Goal: Task Accomplishment & Management: Use online tool/utility

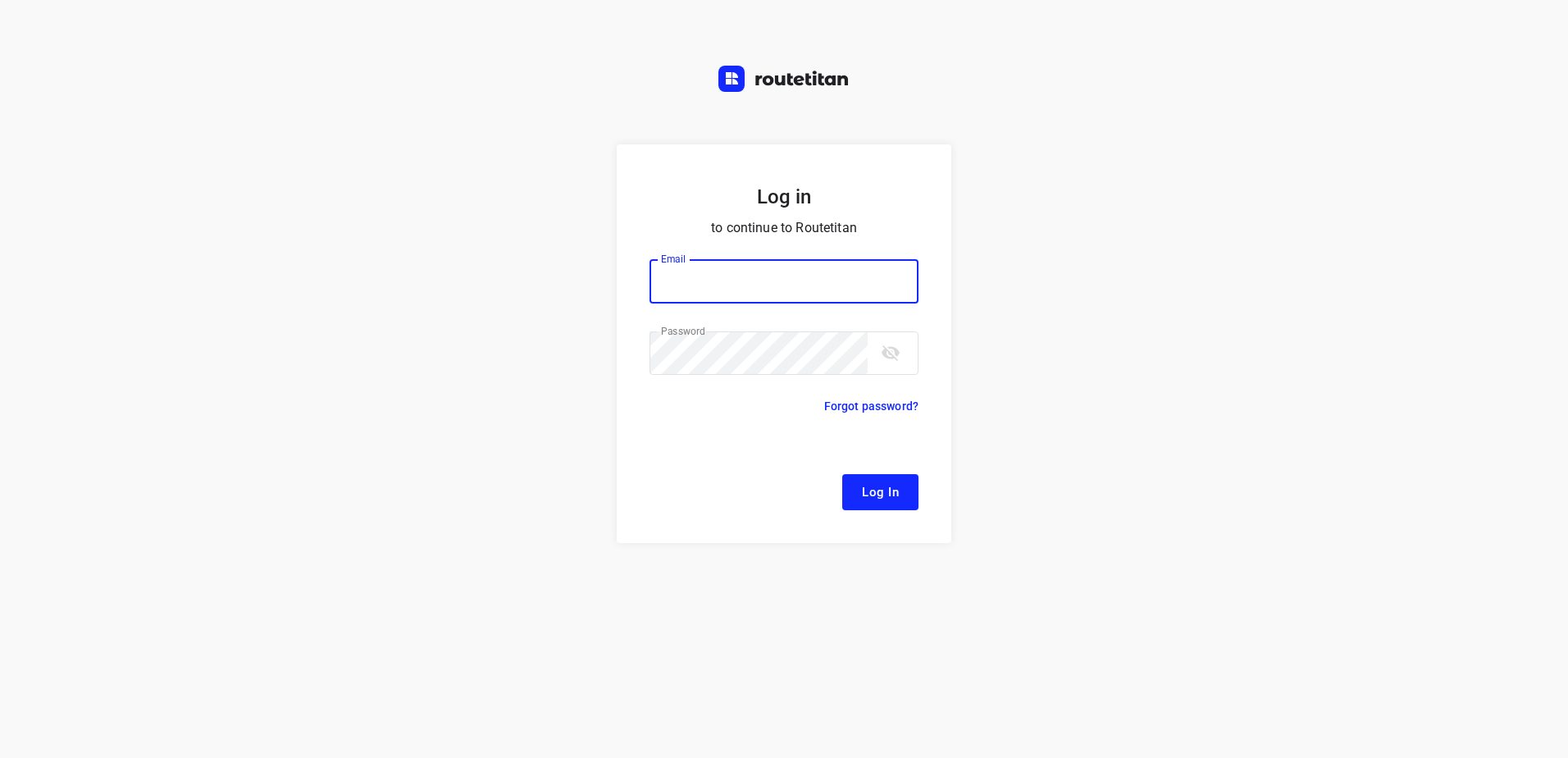
type input "[EMAIL_ADDRESS][DOMAIN_NAME]"
click at [878, 490] on span "Log In" at bounding box center [880, 492] width 37 height 21
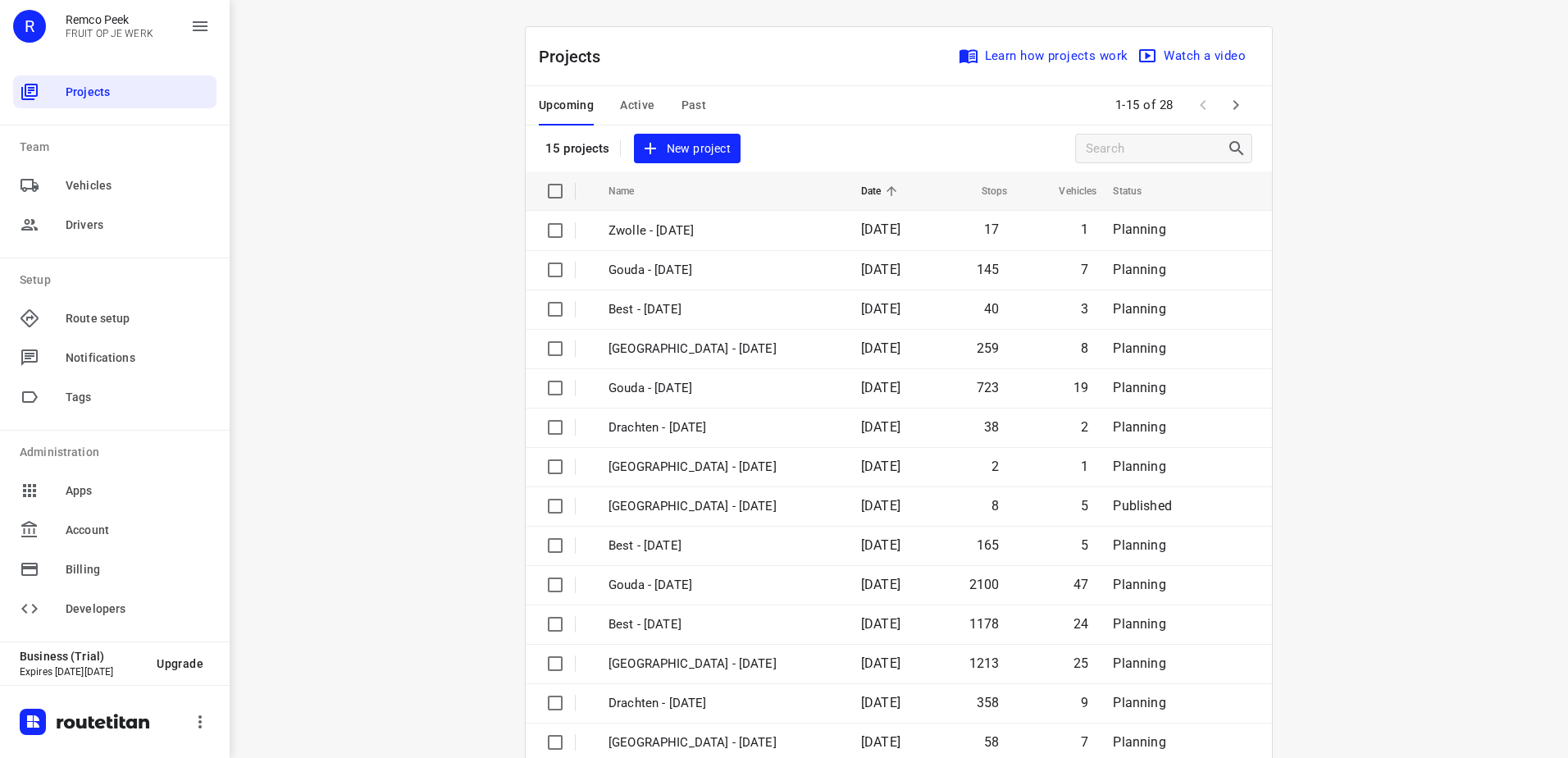
click at [1227, 104] on icon "button" at bounding box center [1236, 105] width 20 height 20
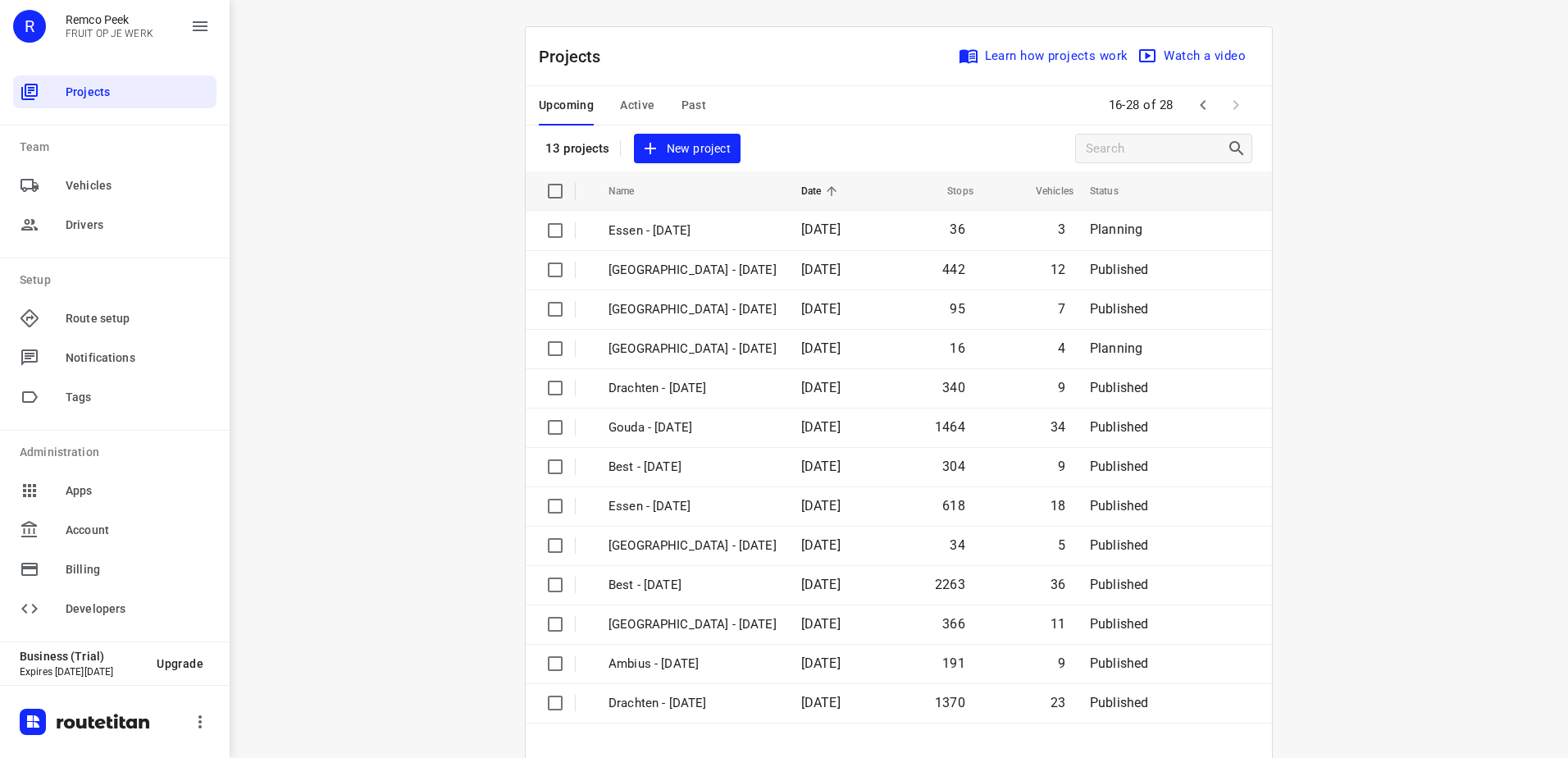
click at [636, 105] on span "Active" at bounding box center [637, 105] width 35 height 21
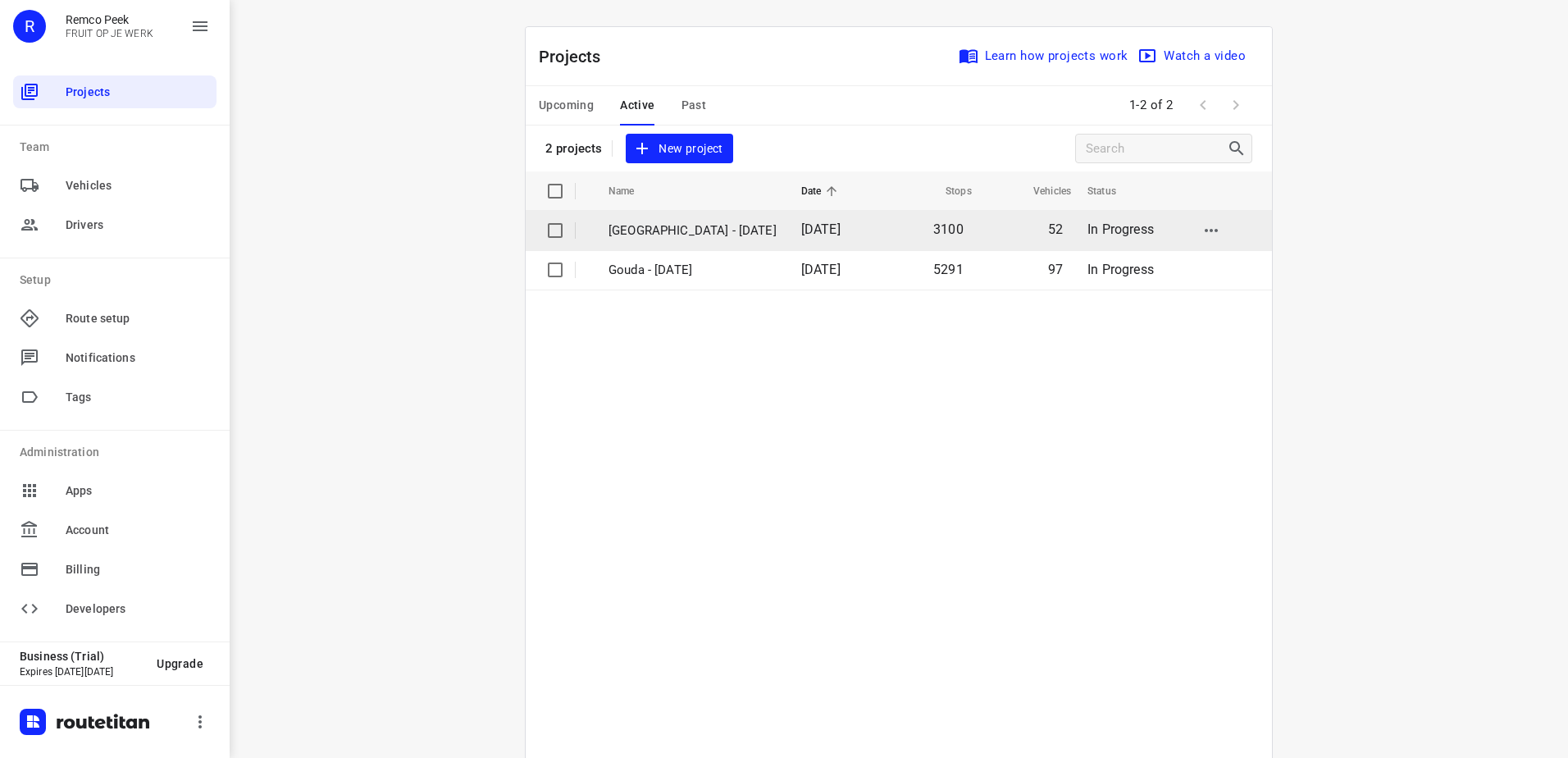
click at [689, 228] on p "[GEOGRAPHIC_DATA] - [DATE]" at bounding box center [692, 231] width 168 height 19
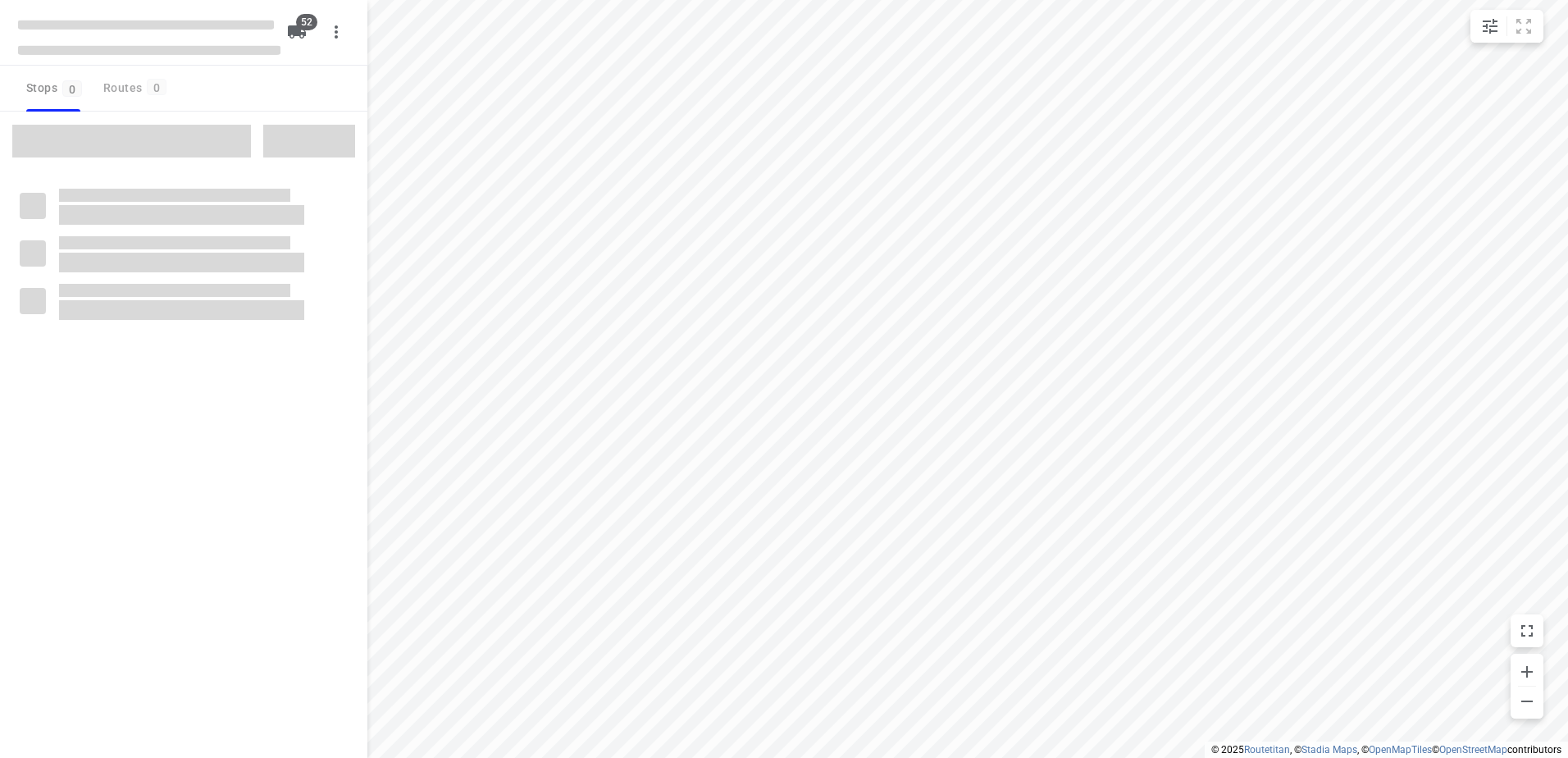
checkbox input "true"
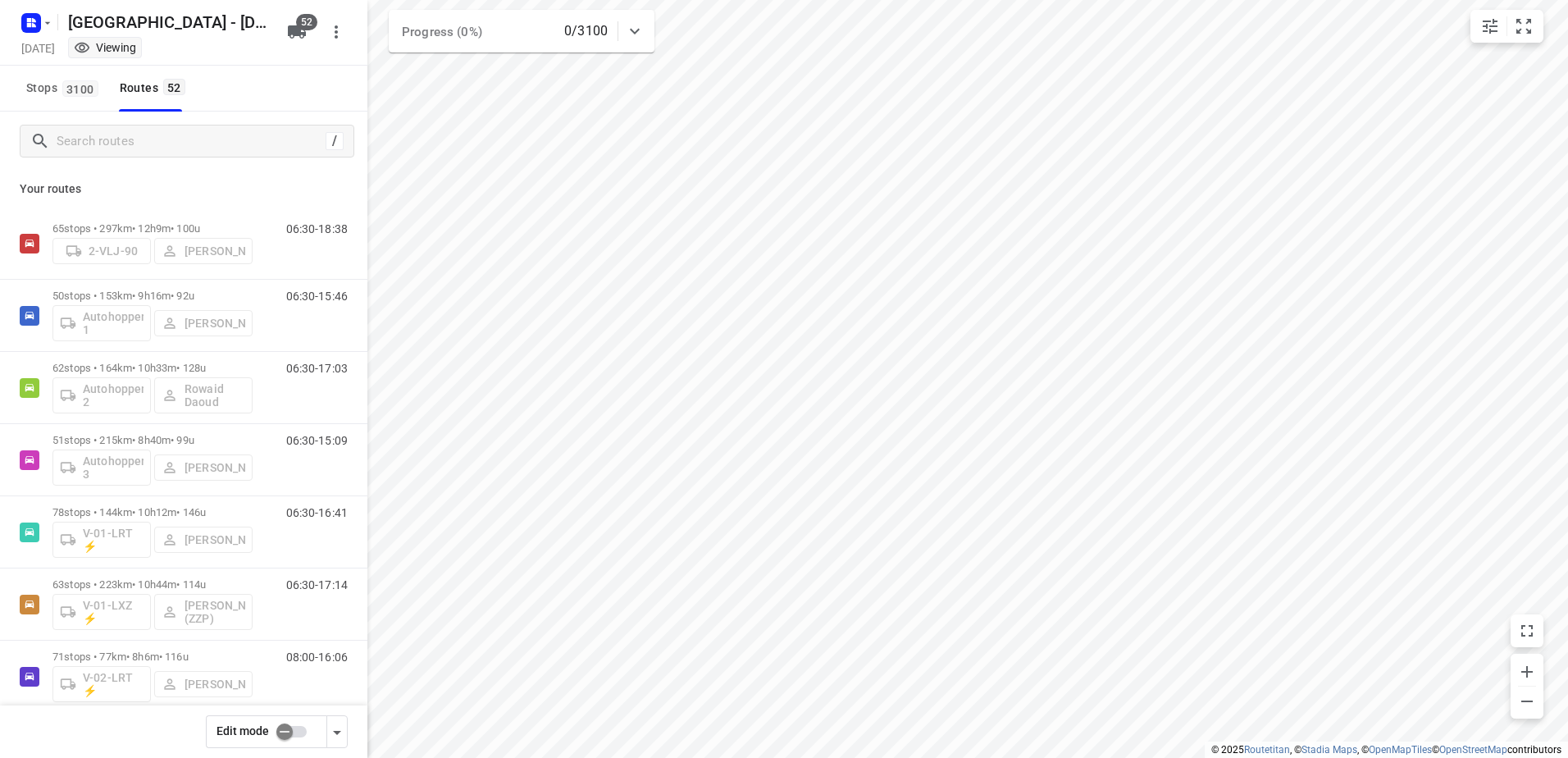
click at [291, 732] on input "checkbox" at bounding box center [284, 732] width 94 height 31
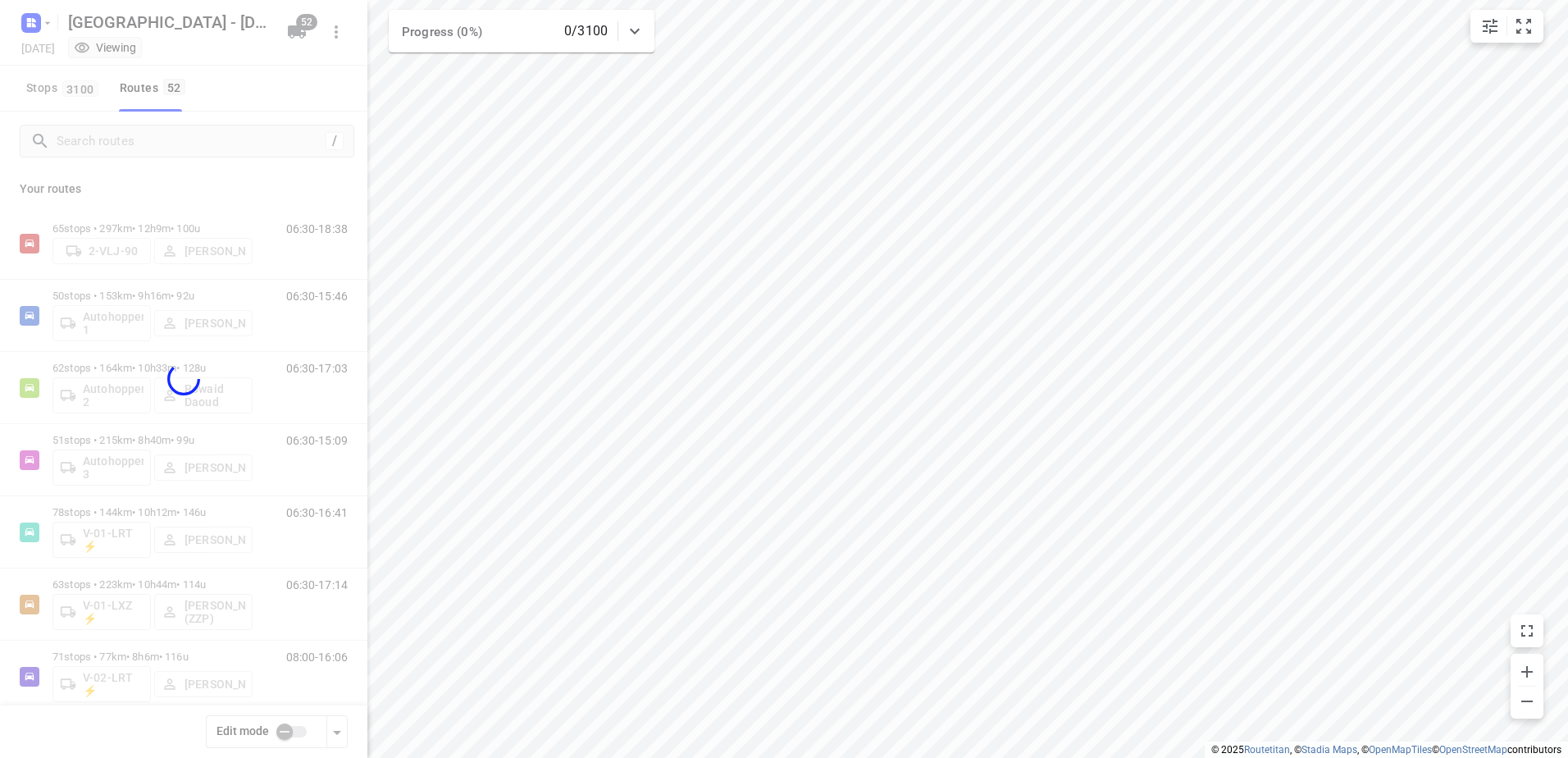
checkbox input "true"
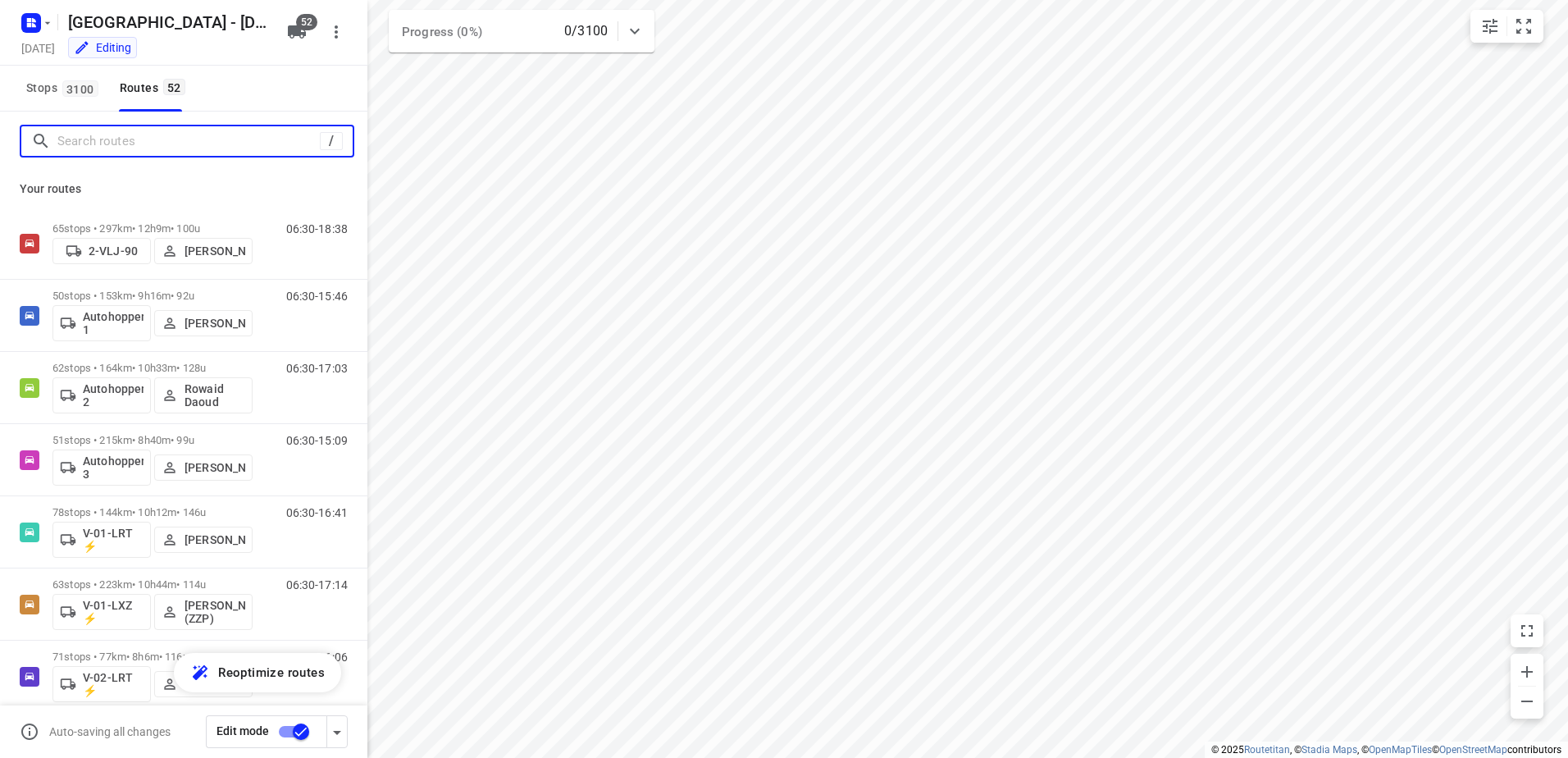
click at [175, 141] on input "Search routes" at bounding box center [188, 142] width 263 height 25
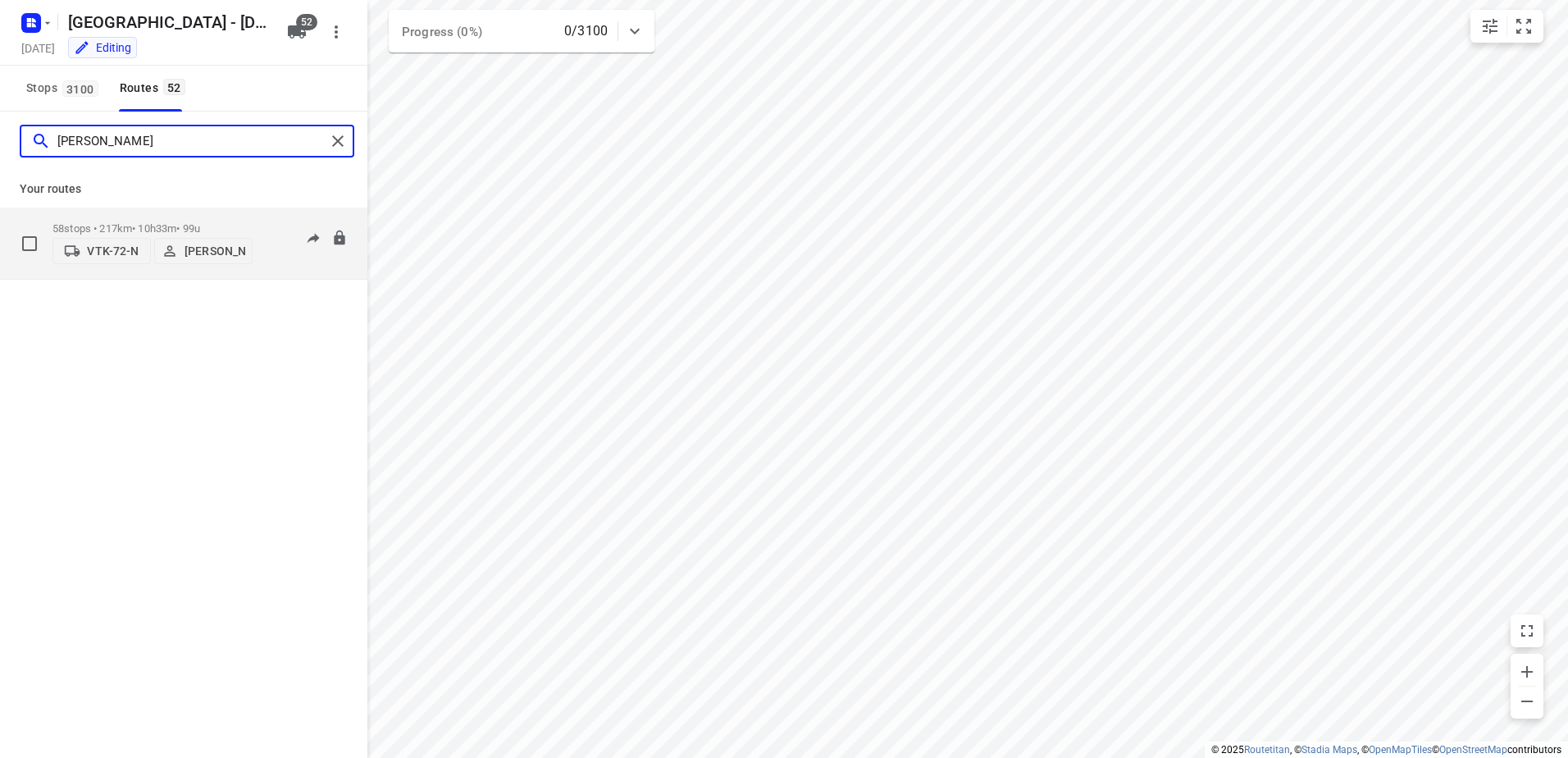
type input "[PERSON_NAME]"
click at [208, 247] on p "[PERSON_NAME]" at bounding box center [214, 251] width 61 height 13
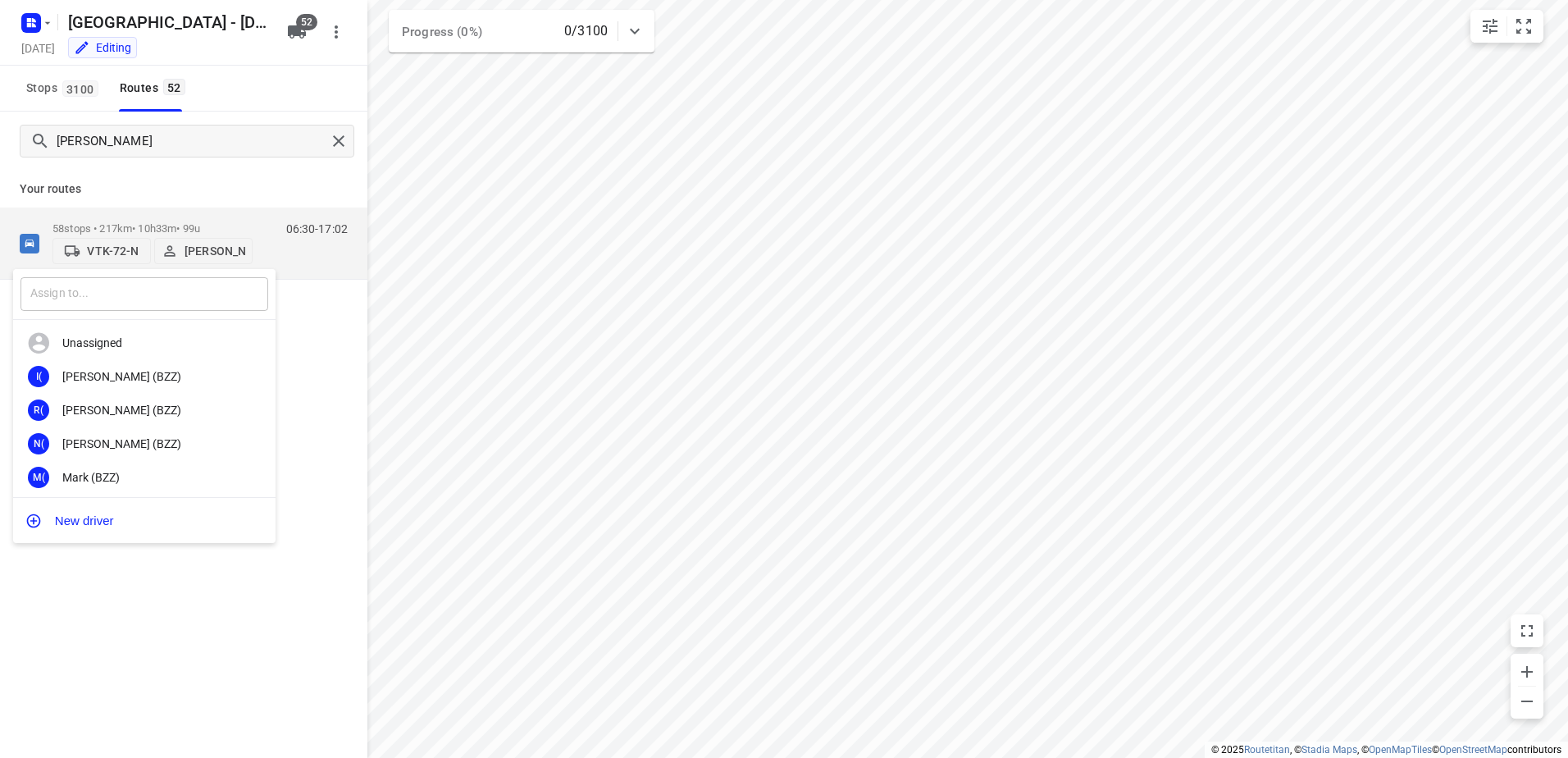
click at [225, 284] on input "text" at bounding box center [144, 294] width 248 height 34
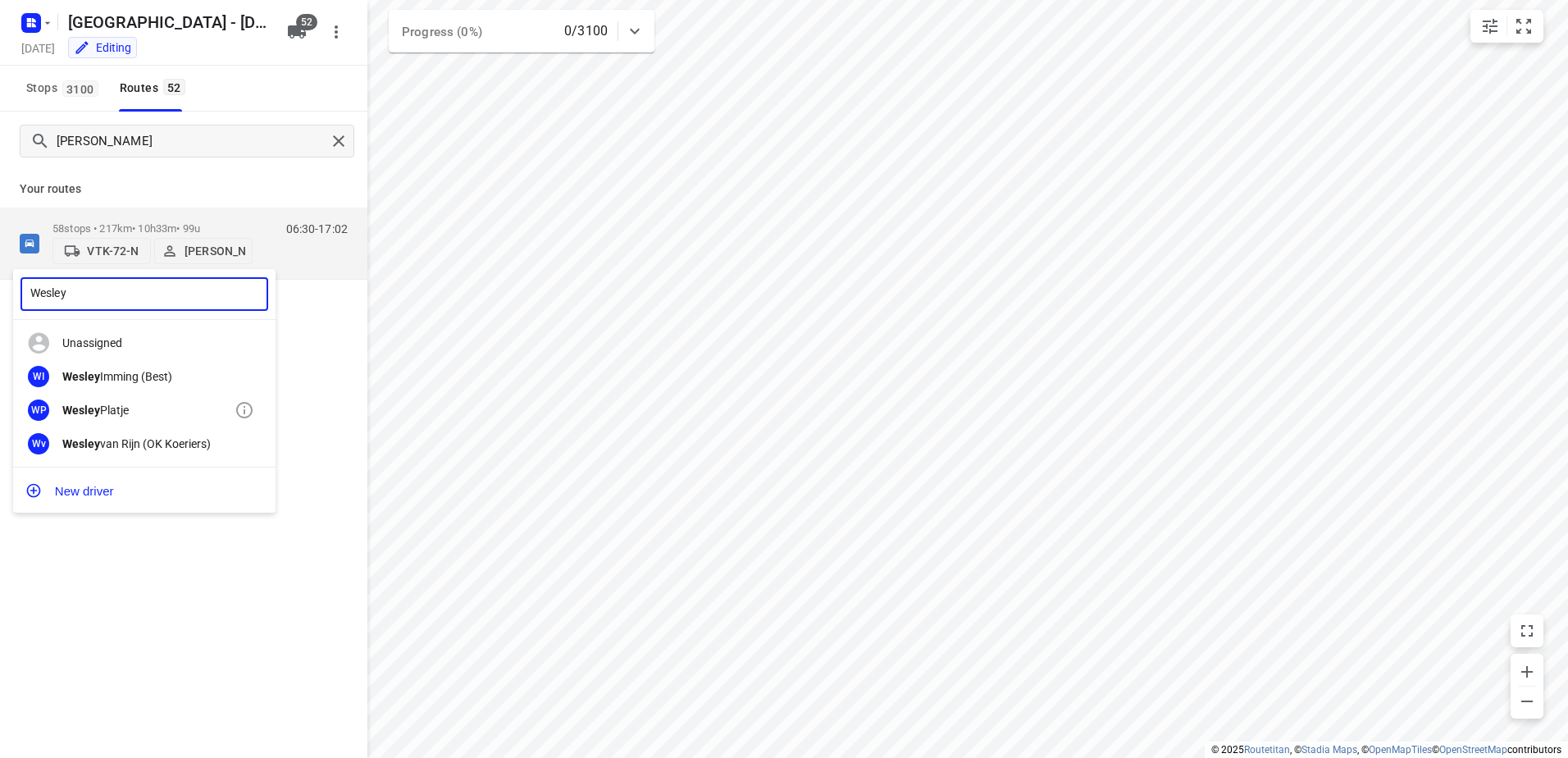
type input "Wesley"
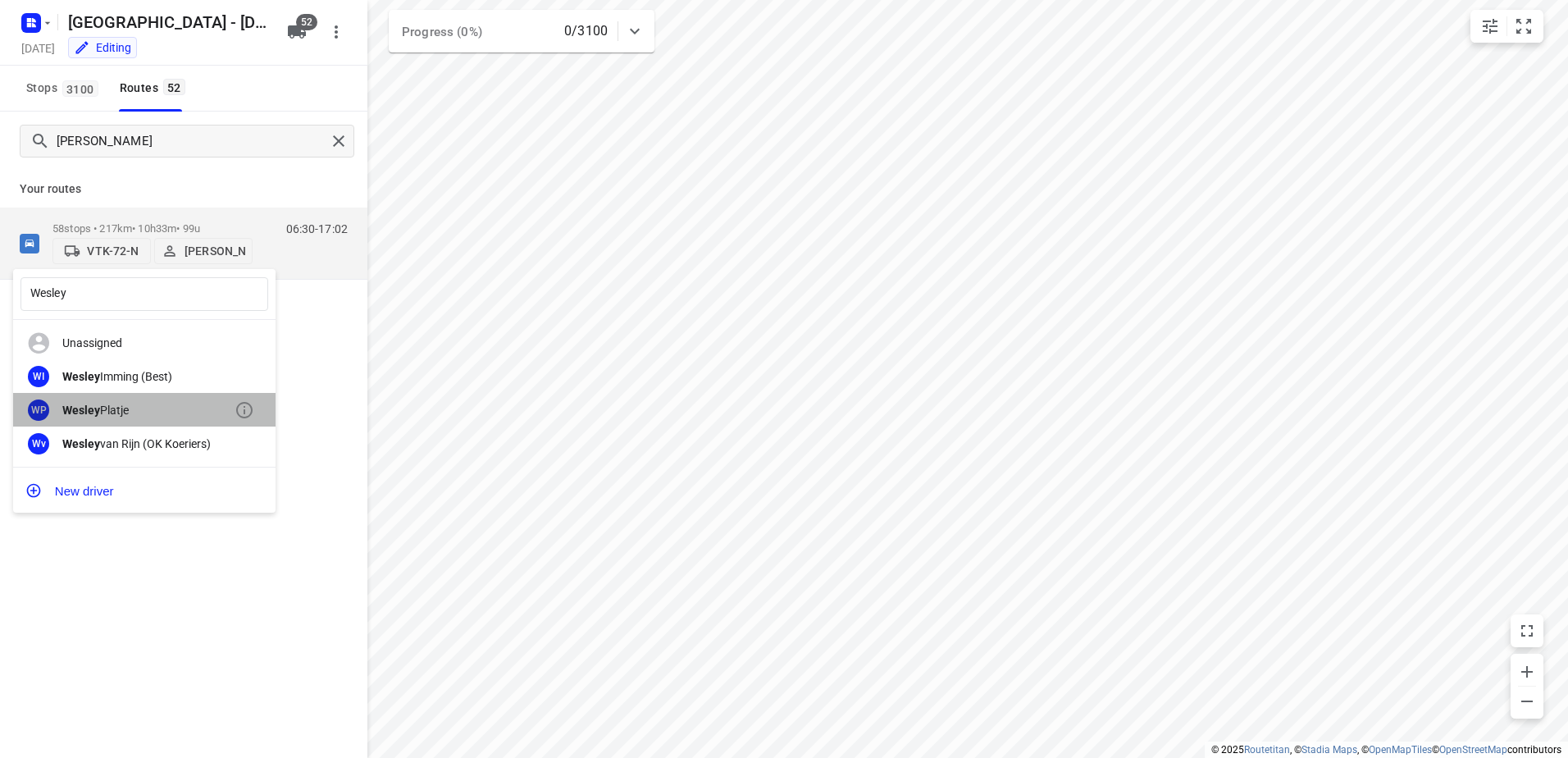
click at [123, 410] on div "[PERSON_NAME]" at bounding box center [149, 410] width 173 height 13
